Goal: Information Seeking & Learning: Understand process/instructions

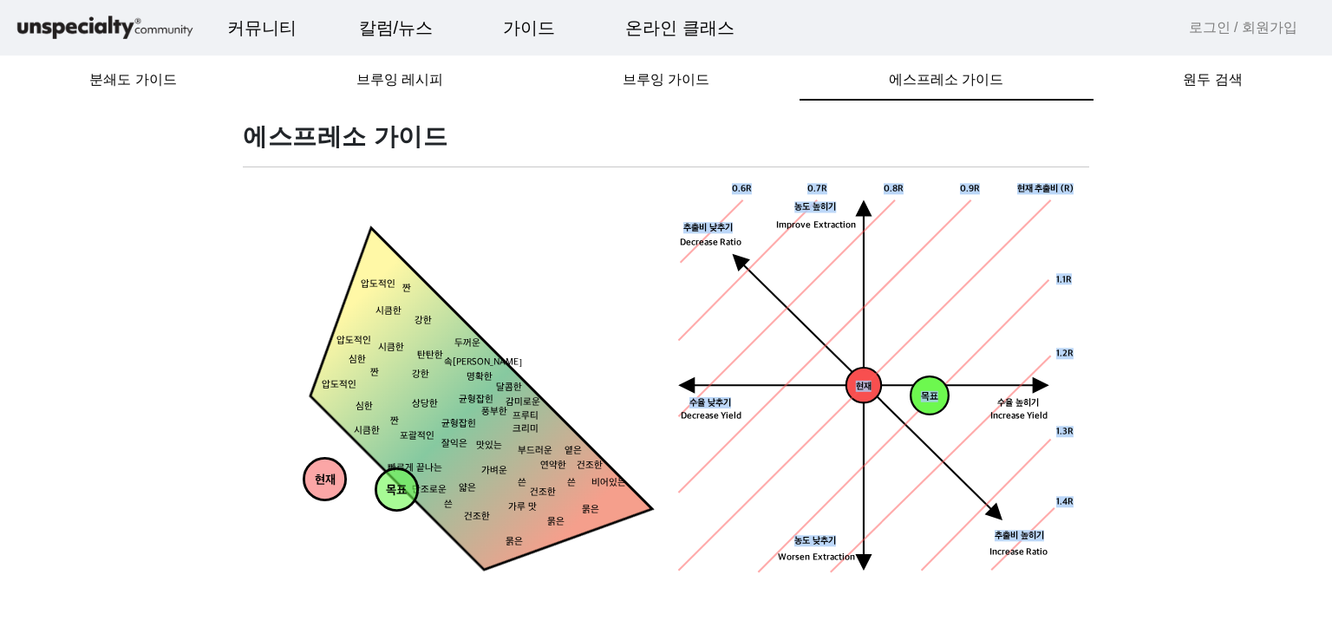
drag, startPoint x: 940, startPoint y: 393, endPoint x: 1000, endPoint y: 393, distance: 59.8
click at [1000, 393] on div "목표 농도목표점 현재 수율 낮추기 농도 높히기 농도 낮추기 추출비 높히기 현재 추출비 (R) 0.9R 1.1R 1.2R 1.3R 1.4R 0.…" at bounding box center [877, 382] width 402 height 402
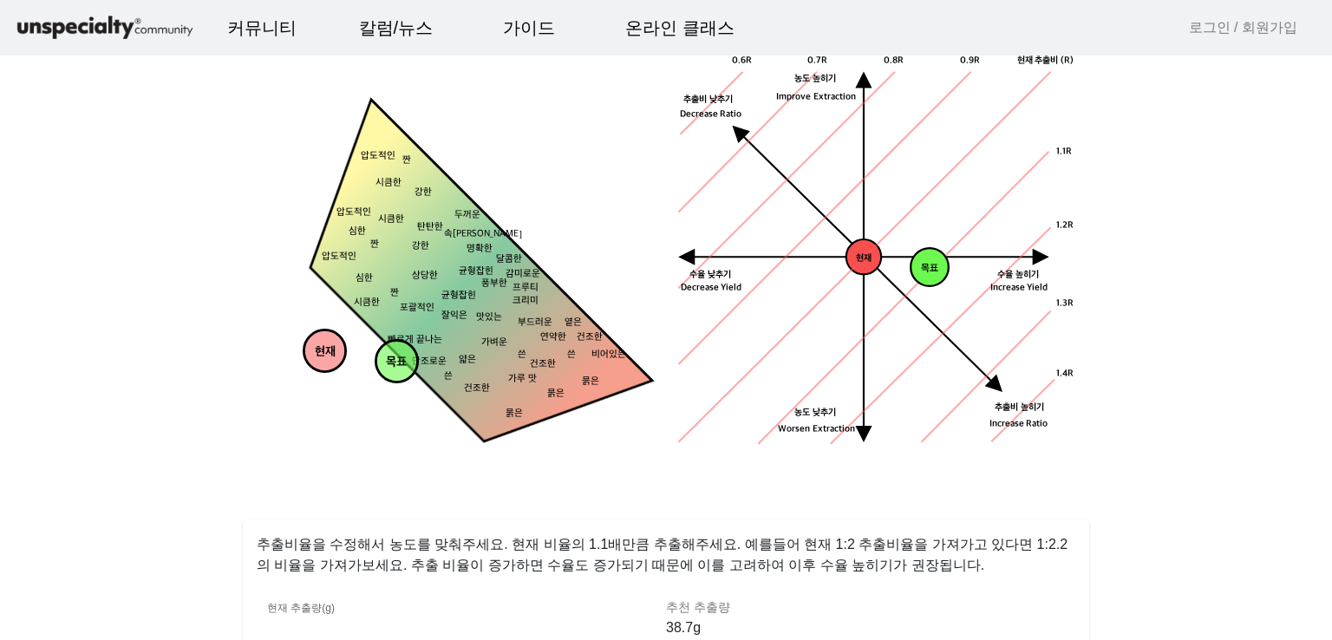
scroll to position [434, 0]
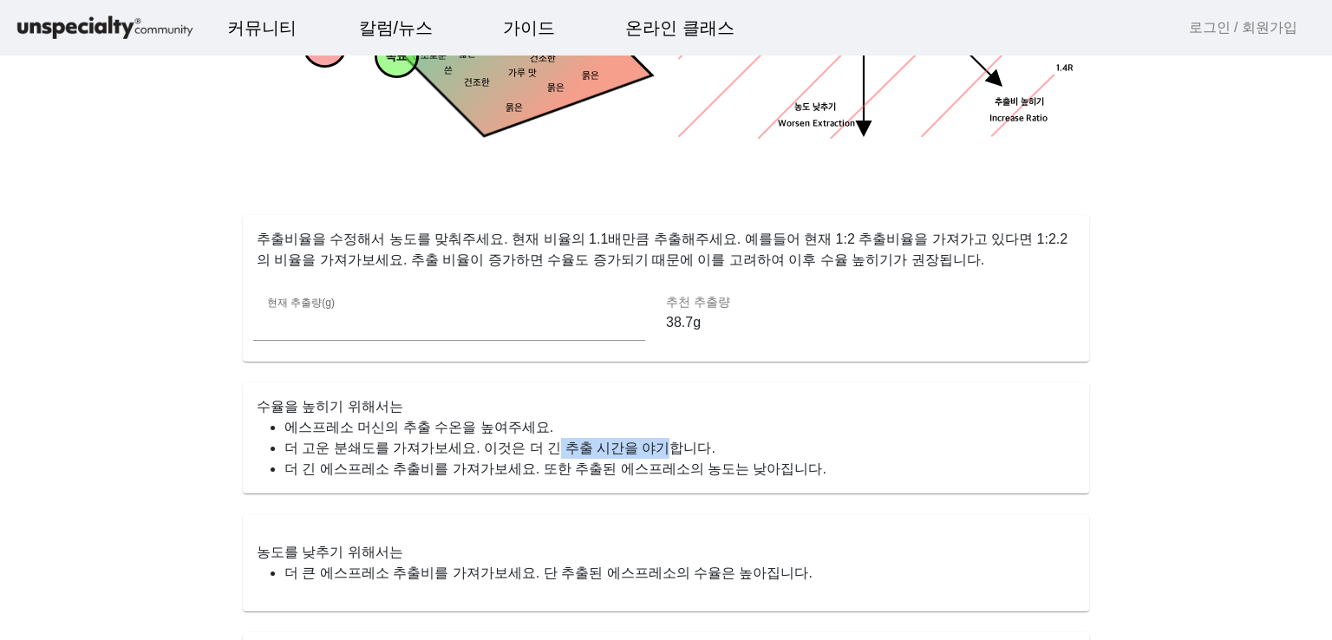
drag, startPoint x: 527, startPoint y: 452, endPoint x: 624, endPoint y: 448, distance: 97.2
click at [624, 448] on li "더 고운 분쇄도를 가져가보세요. 이것은 더 긴 추출 시간을 야기합니다." at bounding box center [679, 448] width 791 height 21
